Goal: Task Accomplishment & Management: Use online tool/utility

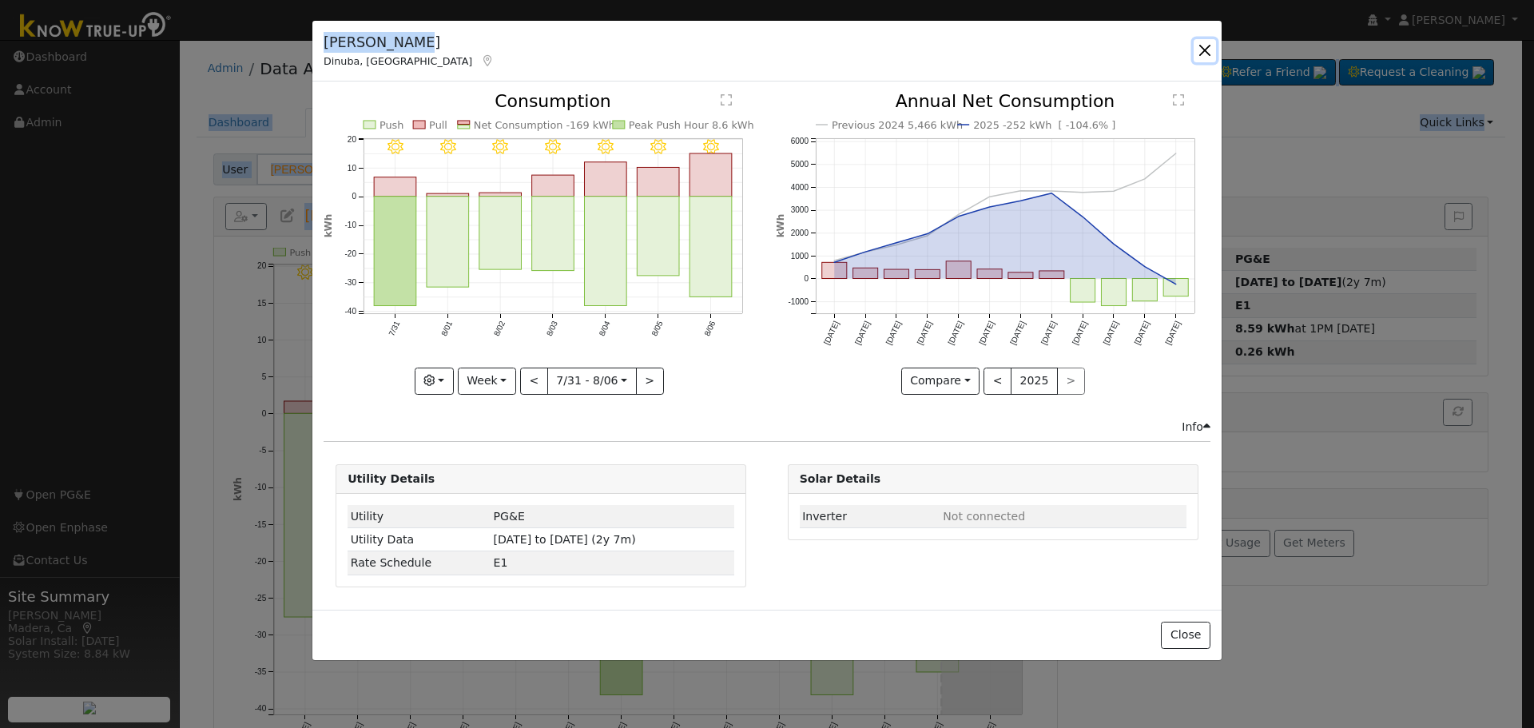
click at [1195, 49] on button "button" at bounding box center [1205, 50] width 22 height 22
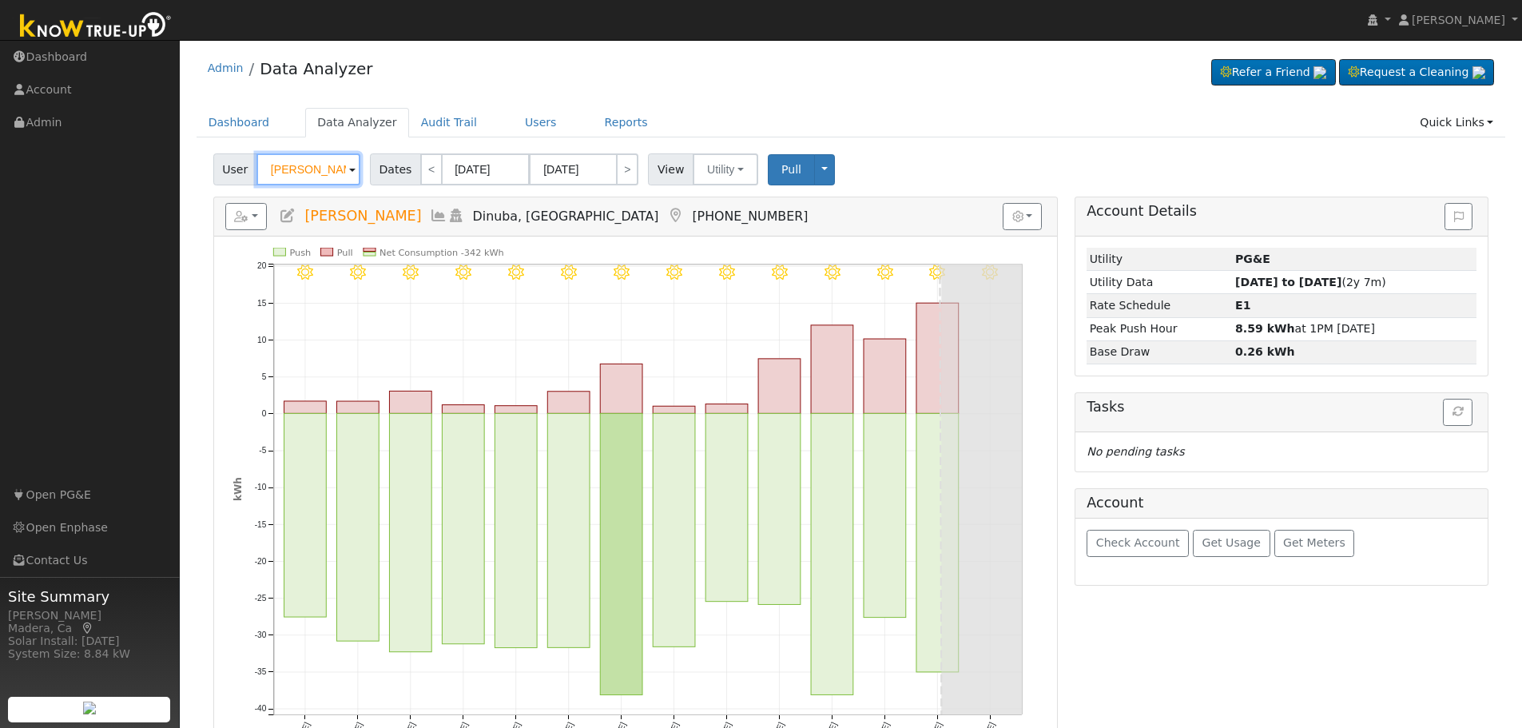
click at [288, 161] on input "[PERSON_NAME]" at bounding box center [308, 169] width 104 height 32
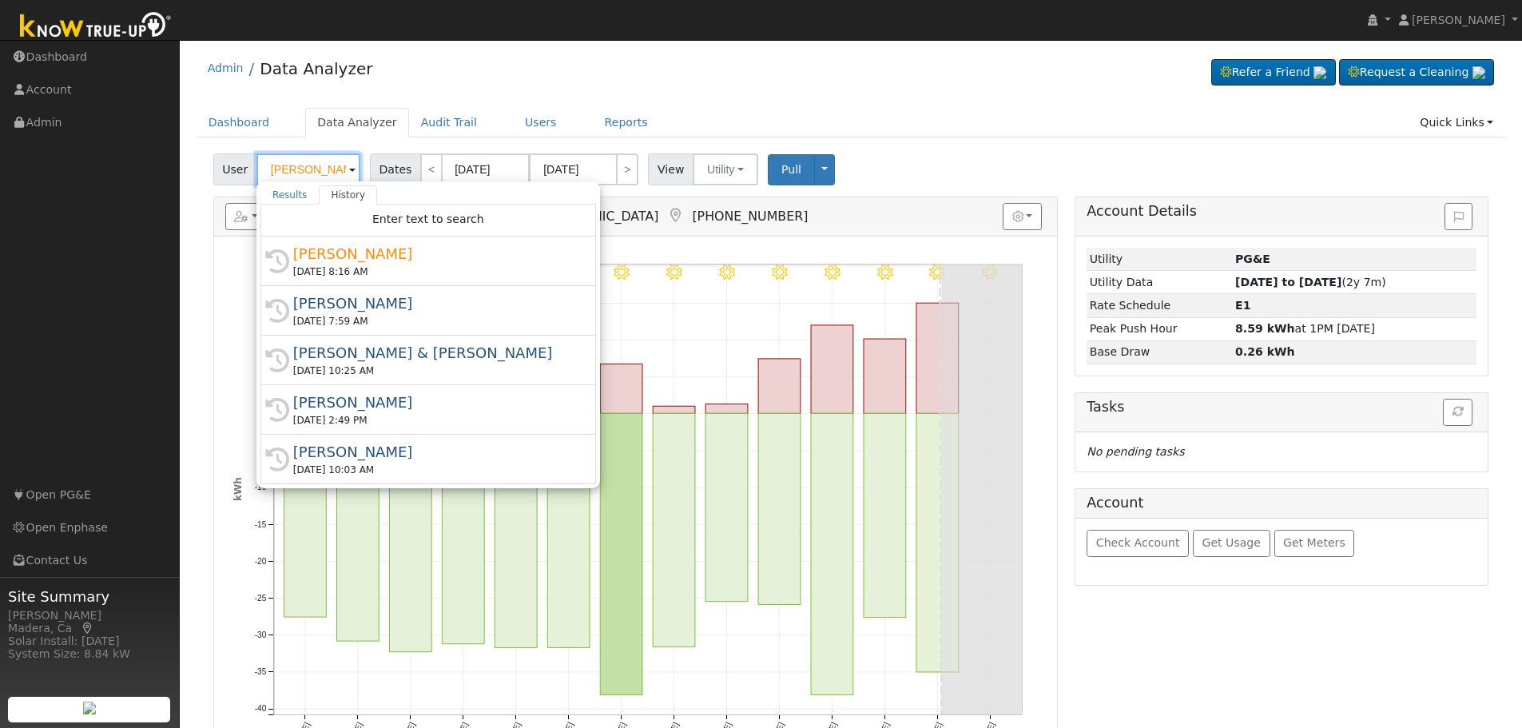
click at [321, 169] on input "[PERSON_NAME]" at bounding box center [308, 169] width 104 height 32
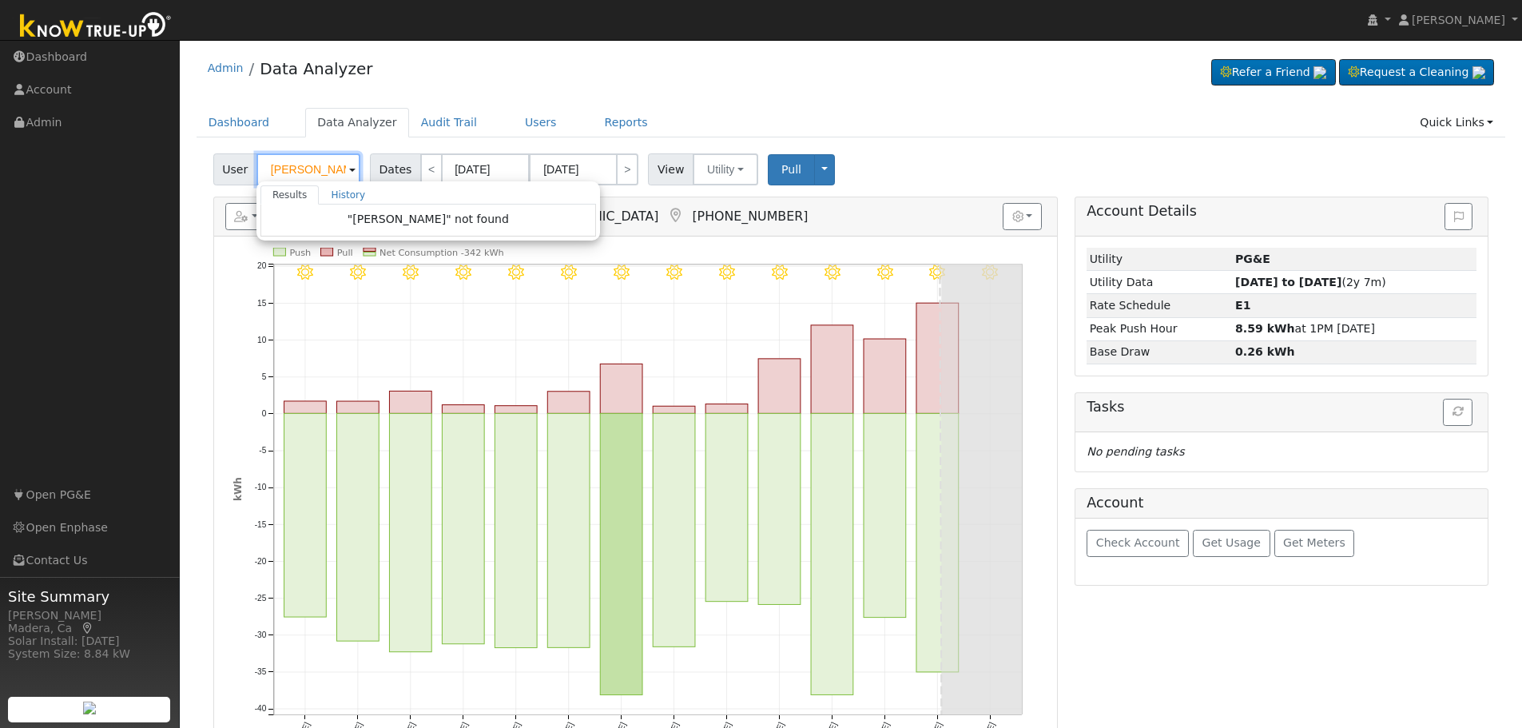
click at [284, 173] on input "[PERSON_NAME]" at bounding box center [308, 169] width 104 height 32
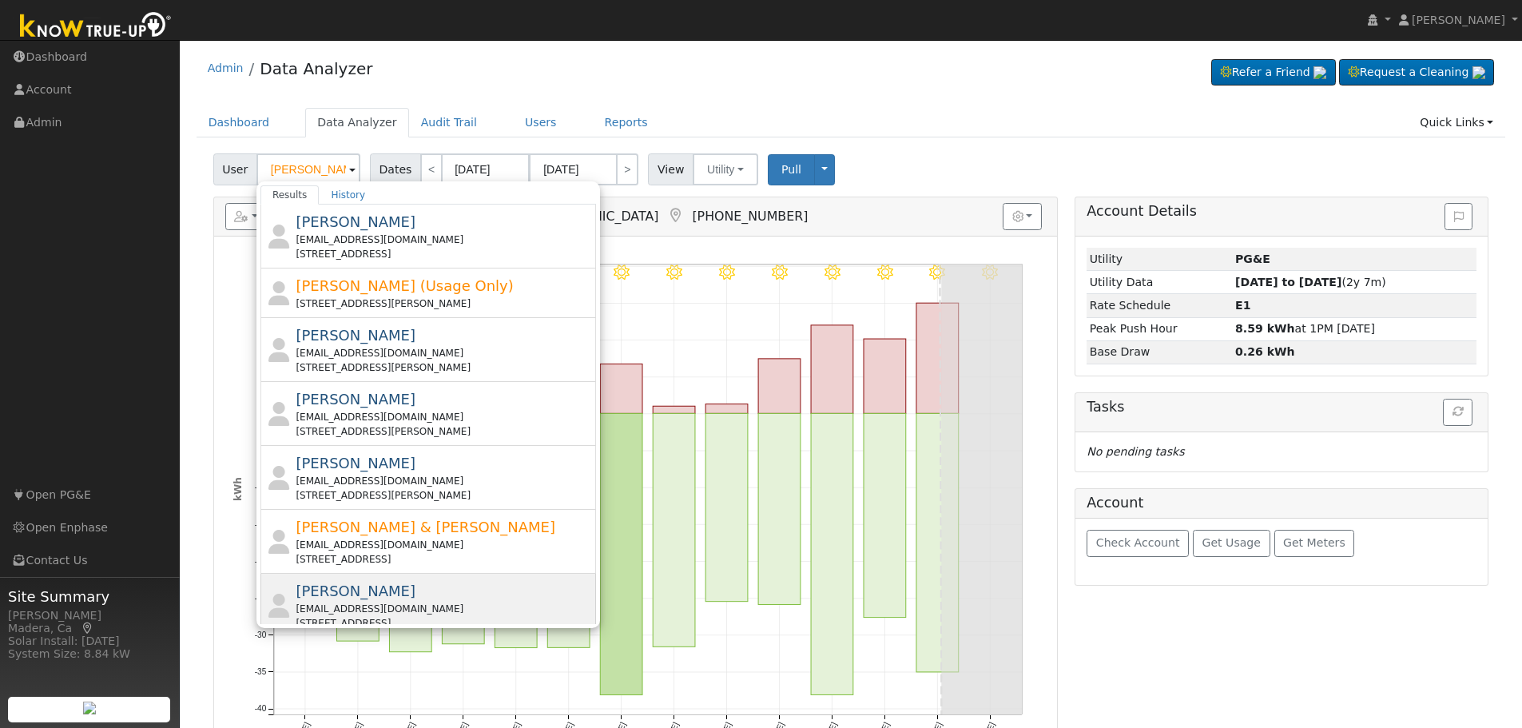
click at [410, 581] on div "[PERSON_NAME] [EMAIL_ADDRESS][DOMAIN_NAME] [STREET_ADDRESS]" at bounding box center [444, 605] width 296 height 50
type input "[PERSON_NAME]"
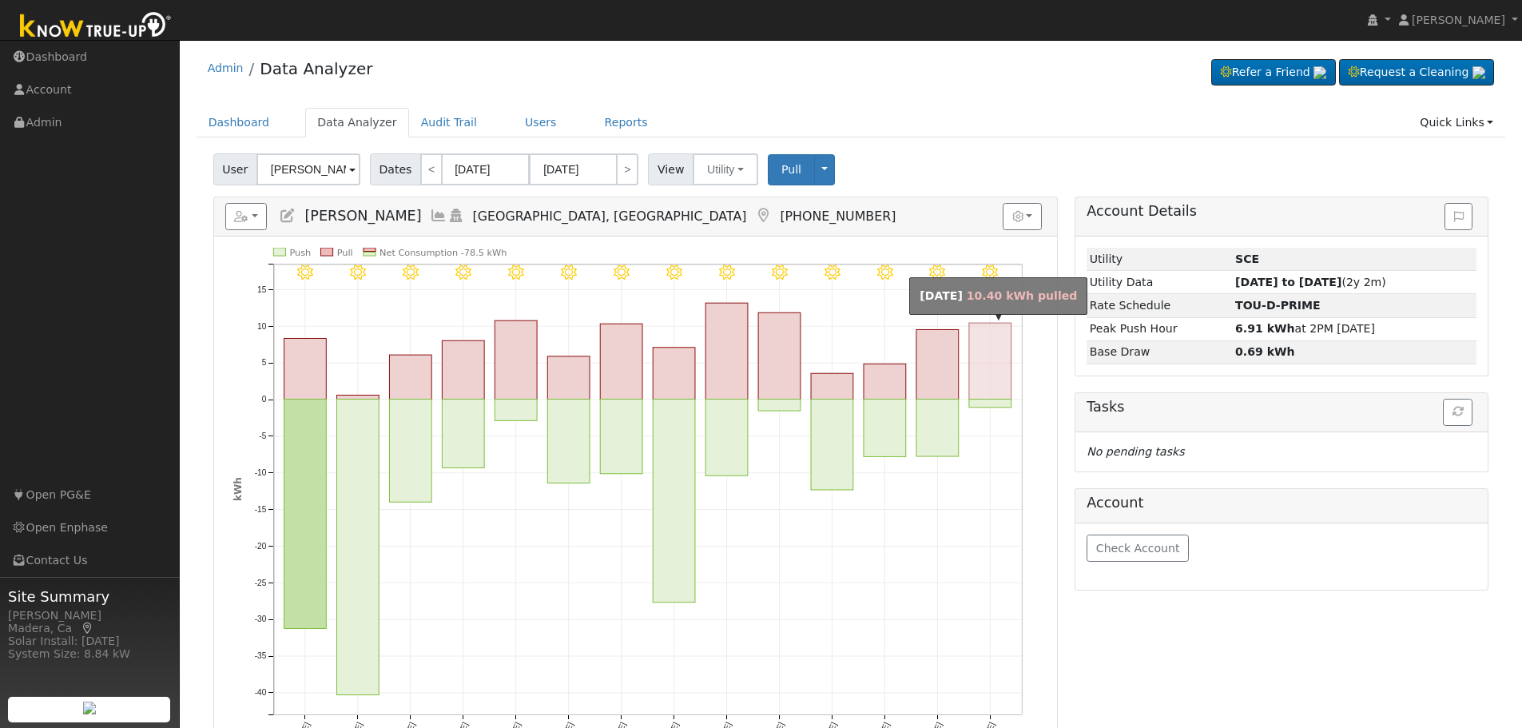
click at [988, 354] on rect "onclick=""" at bounding box center [990, 361] width 42 height 76
type input "[DATE]"
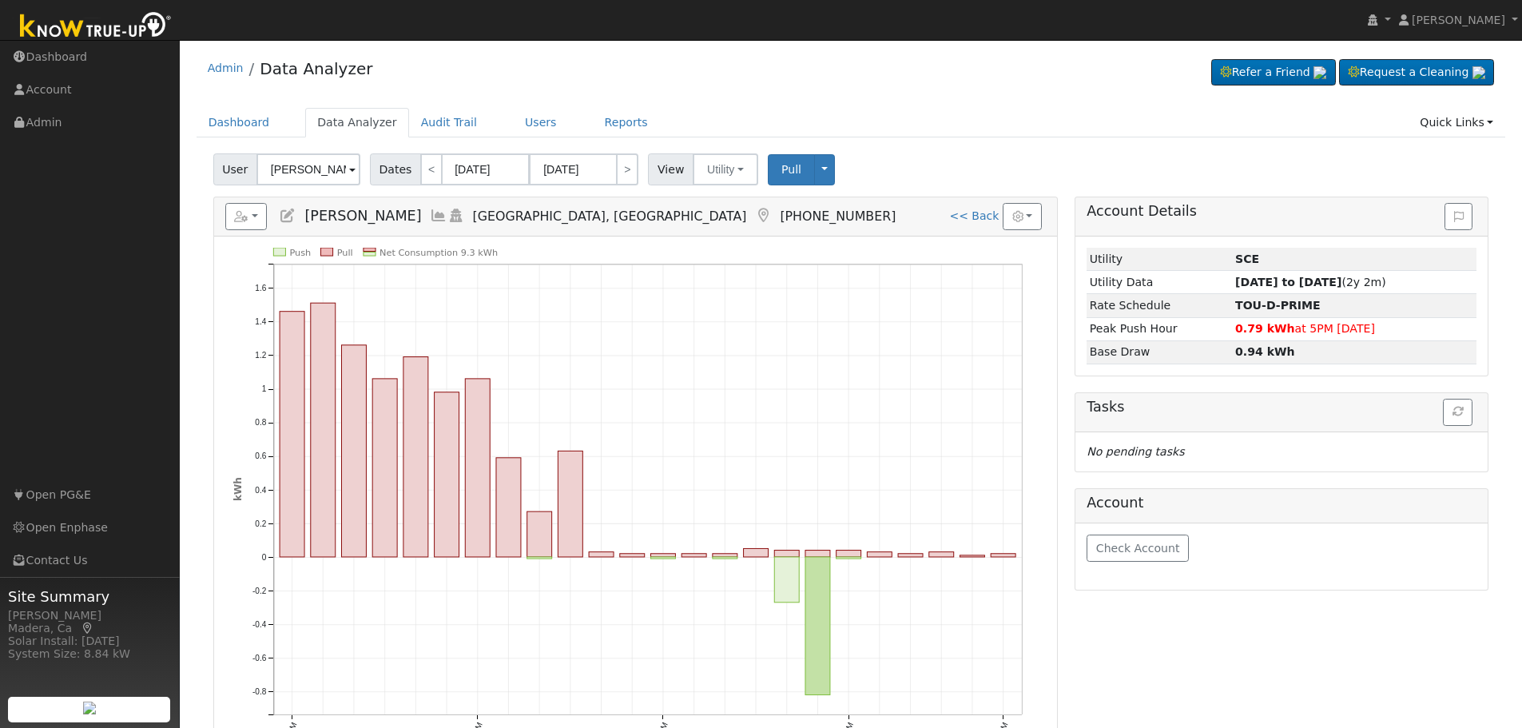
click at [430, 217] on icon at bounding box center [439, 216] width 18 height 14
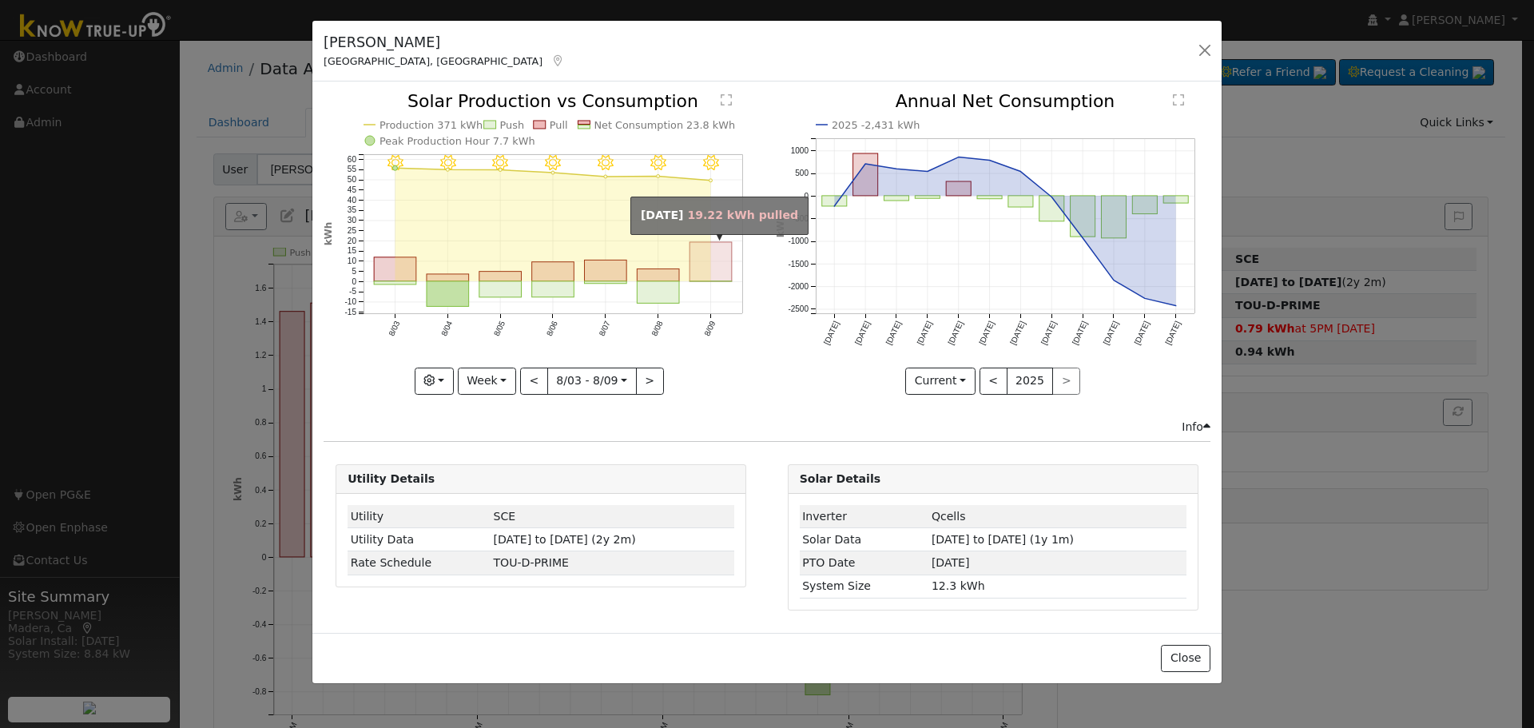
click at [707, 272] on rect "onclick=""" at bounding box center [711, 261] width 42 height 39
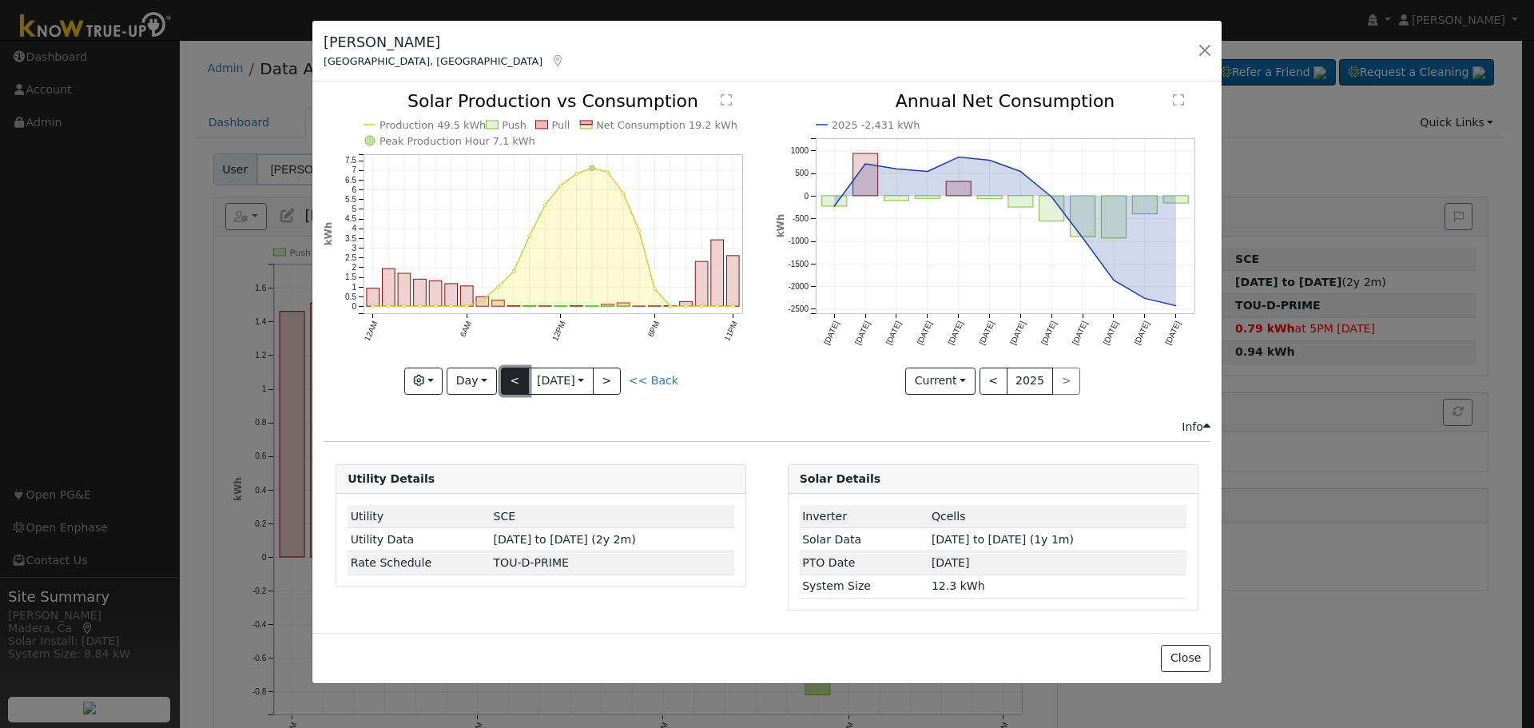
click at [517, 384] on button "<" at bounding box center [515, 381] width 28 height 27
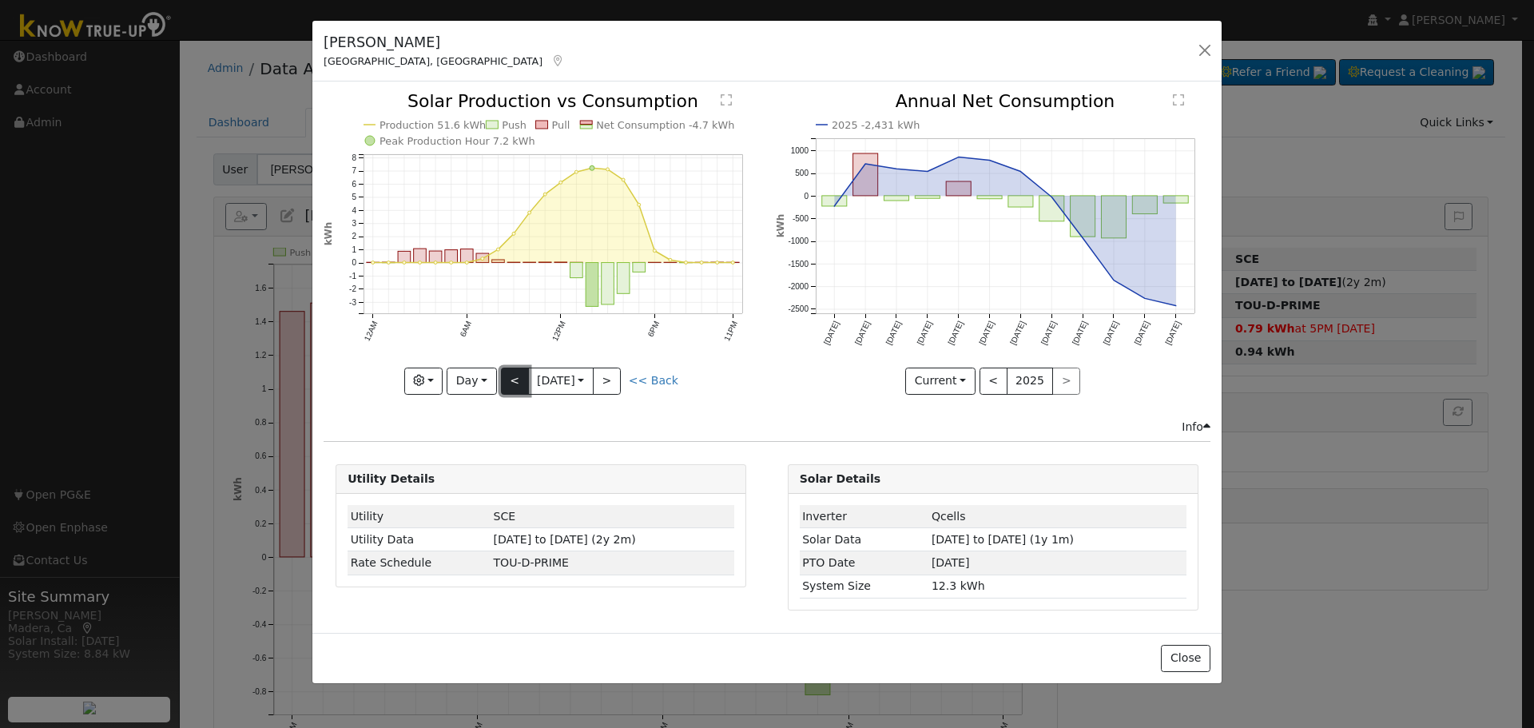
click at [517, 384] on button "<" at bounding box center [515, 381] width 28 height 27
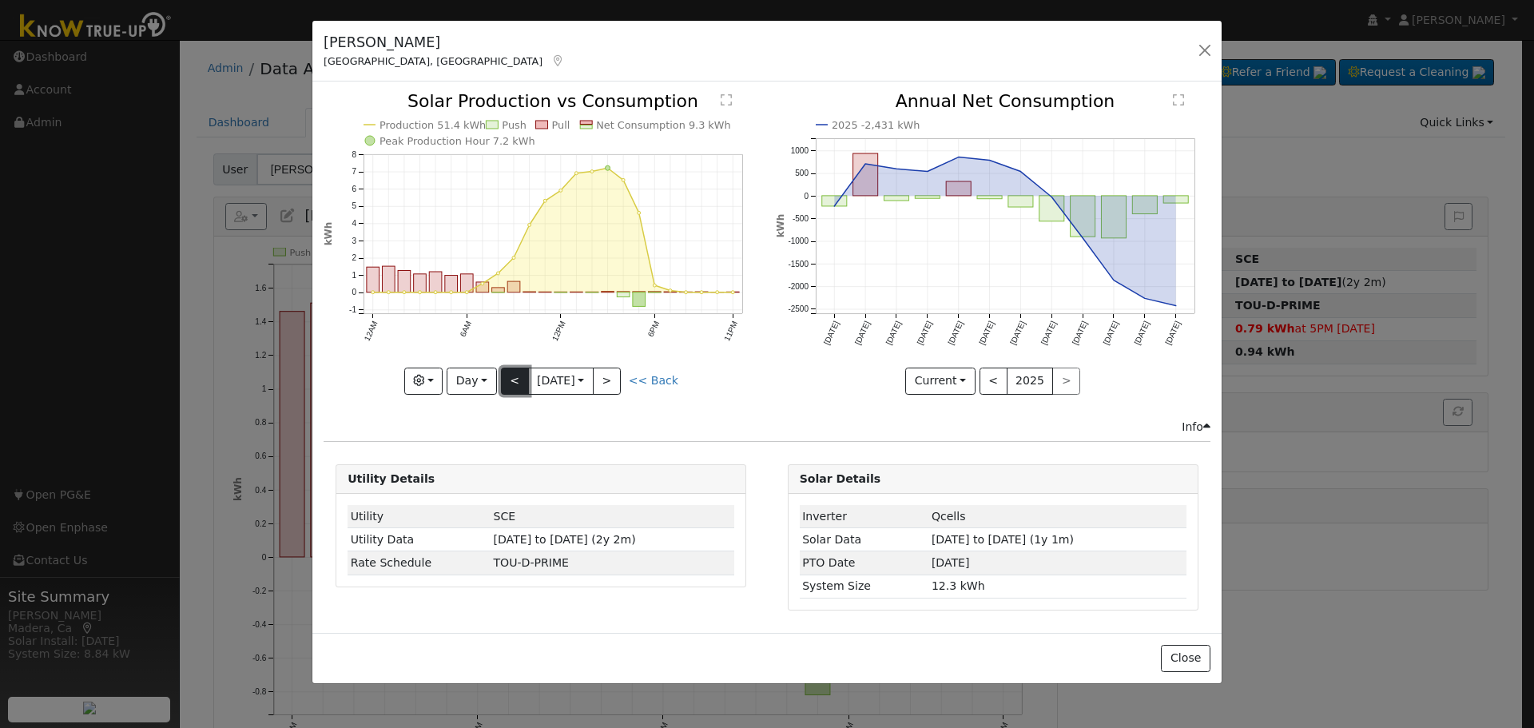
click at [517, 384] on button "<" at bounding box center [515, 381] width 28 height 27
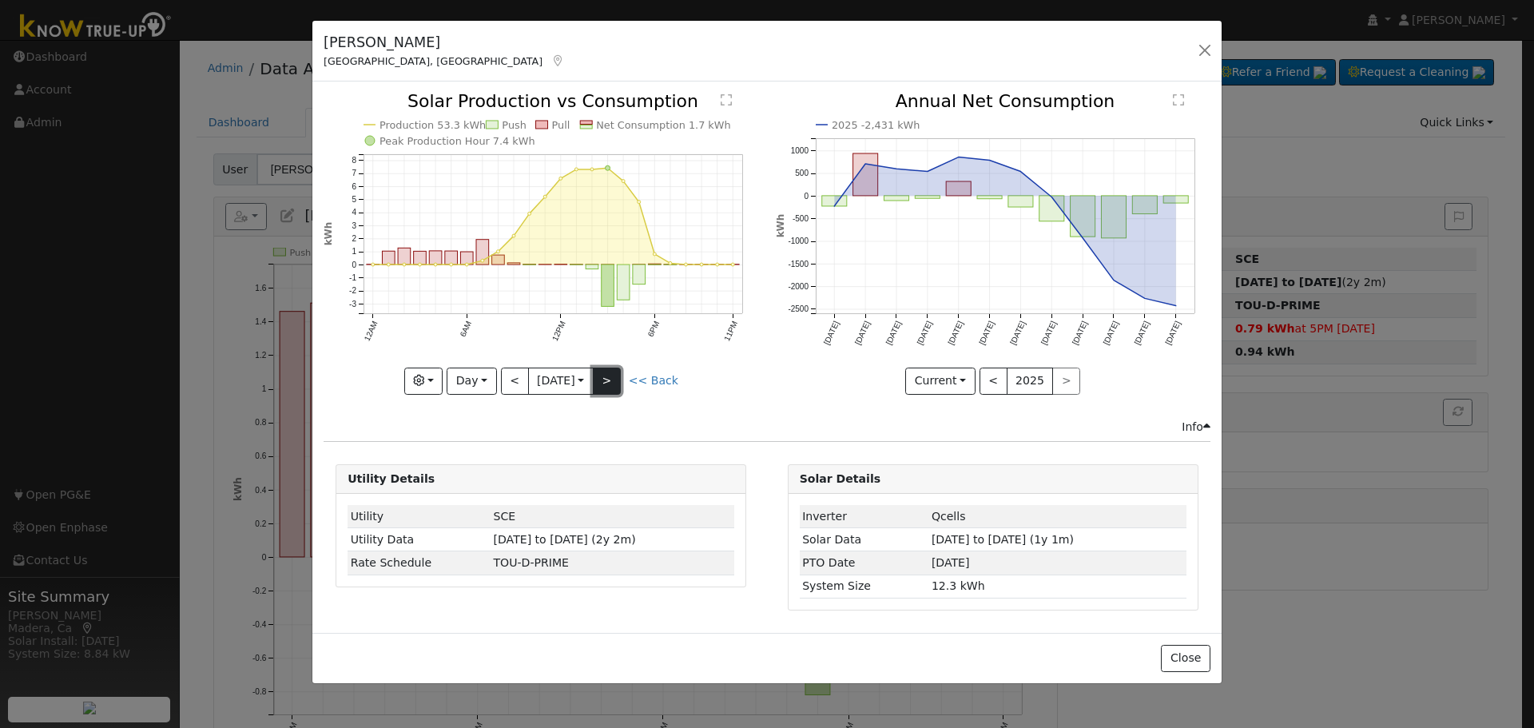
click at [610, 377] on button ">" at bounding box center [607, 381] width 28 height 27
type input "[DATE]"
